Goal: Information Seeking & Learning: Understand process/instructions

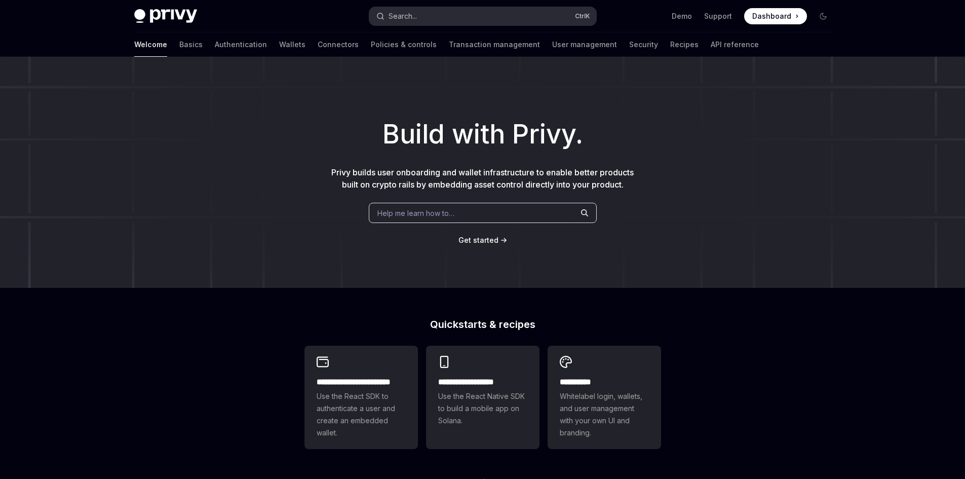
click at [436, 18] on button "Search... Ctrl K" at bounding box center [482, 16] width 227 height 18
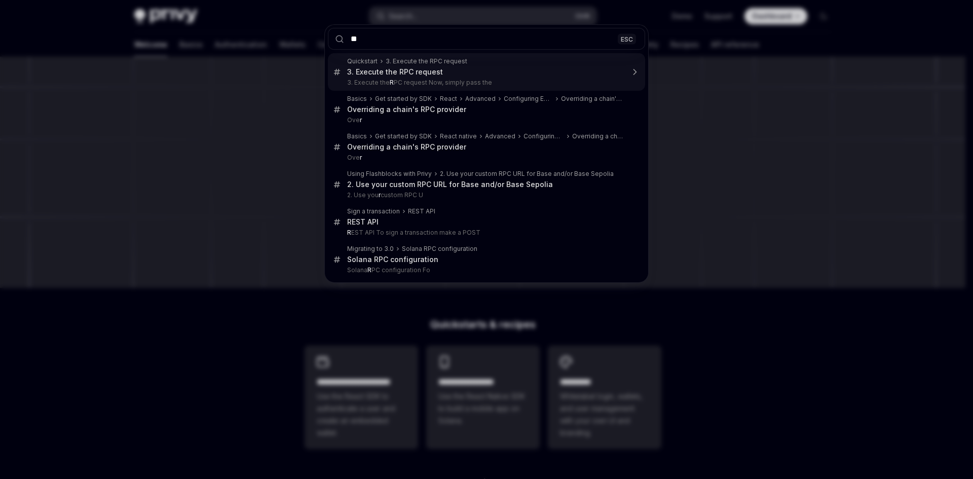
type input "***"
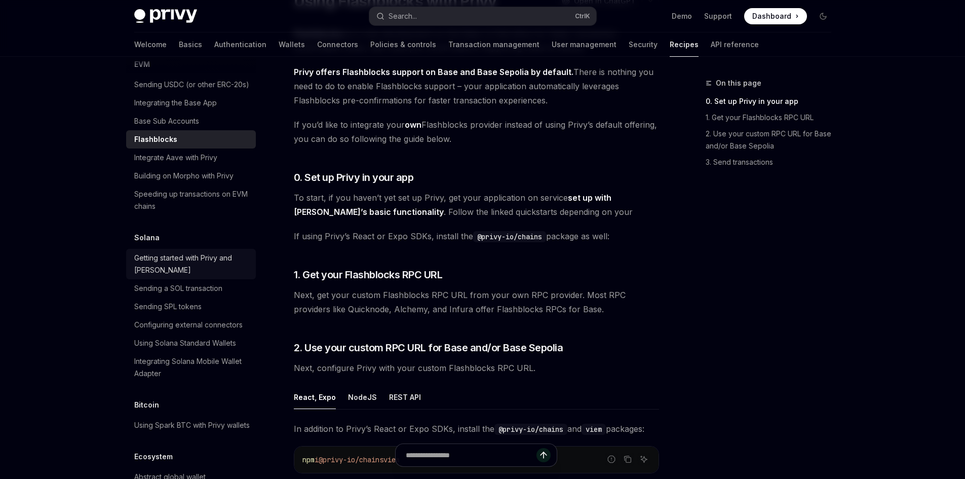
scroll to position [1442, 0]
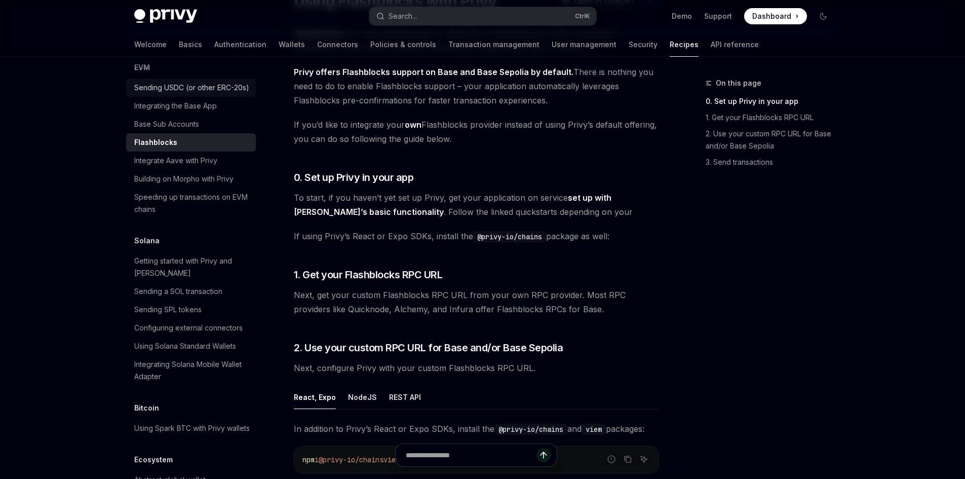
click at [176, 94] on div "Sending USDC (or other ERC-20s)" at bounding box center [191, 88] width 115 height 12
type textarea "*"
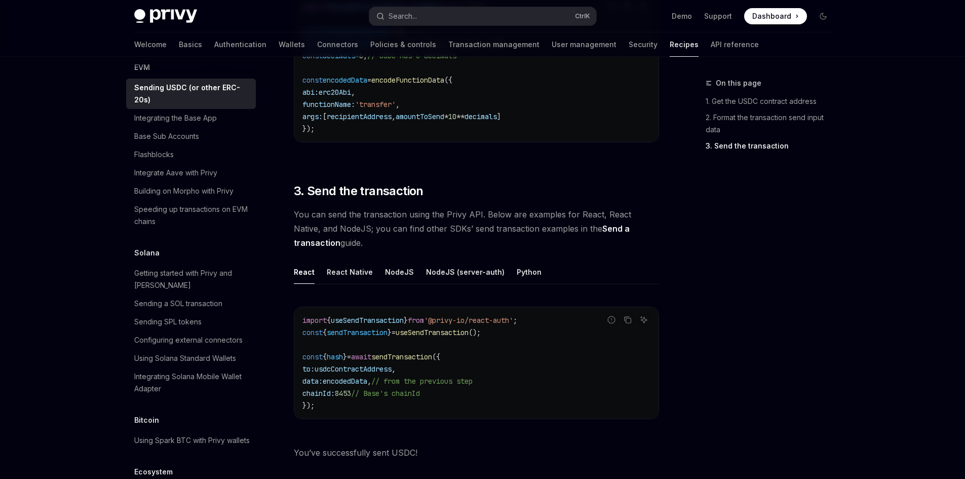
scroll to position [588, 0]
